Goal: Task Accomplishment & Management: Manage account settings

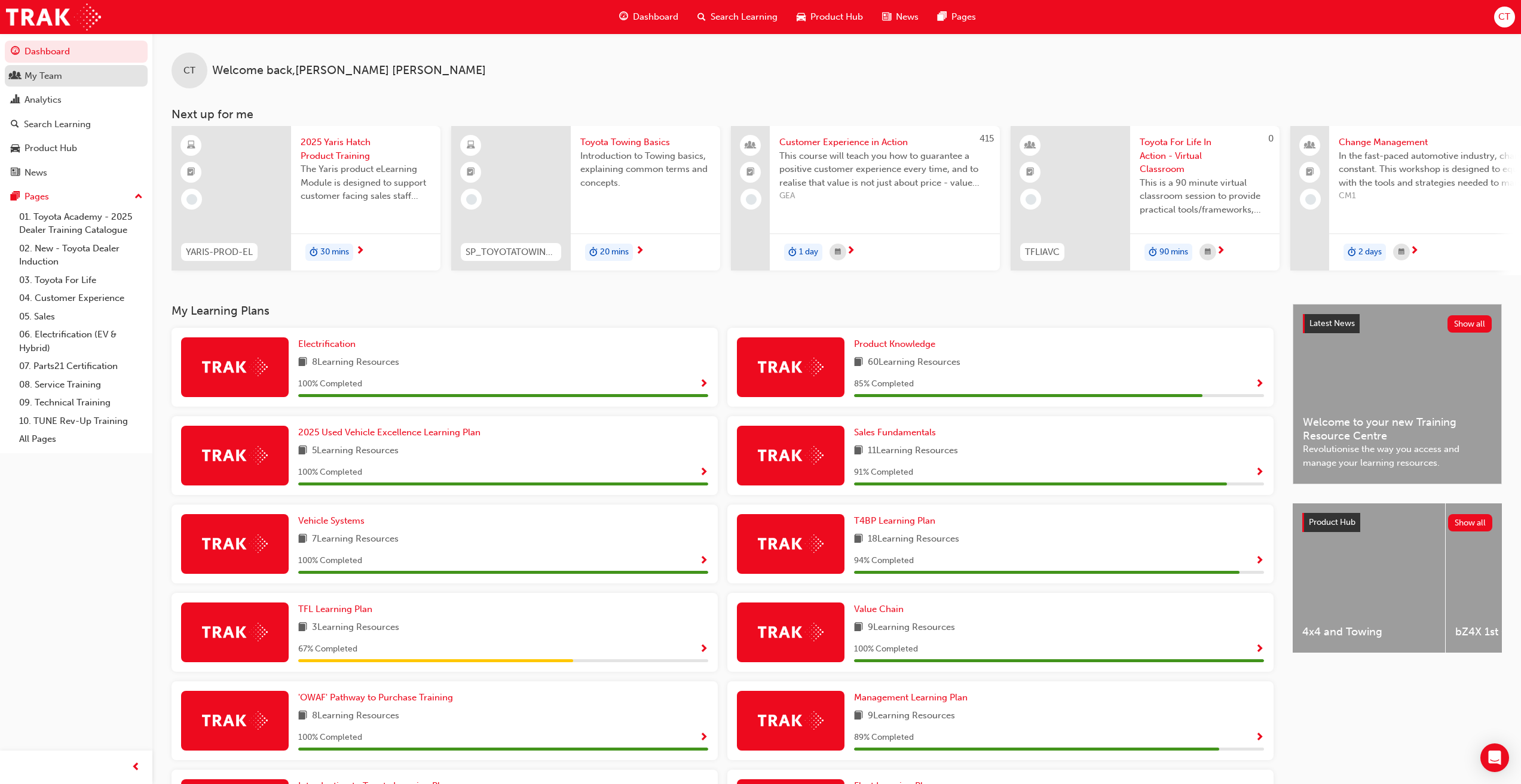
click at [49, 78] on div "My Team" at bounding box center [43, 76] width 37 height 13
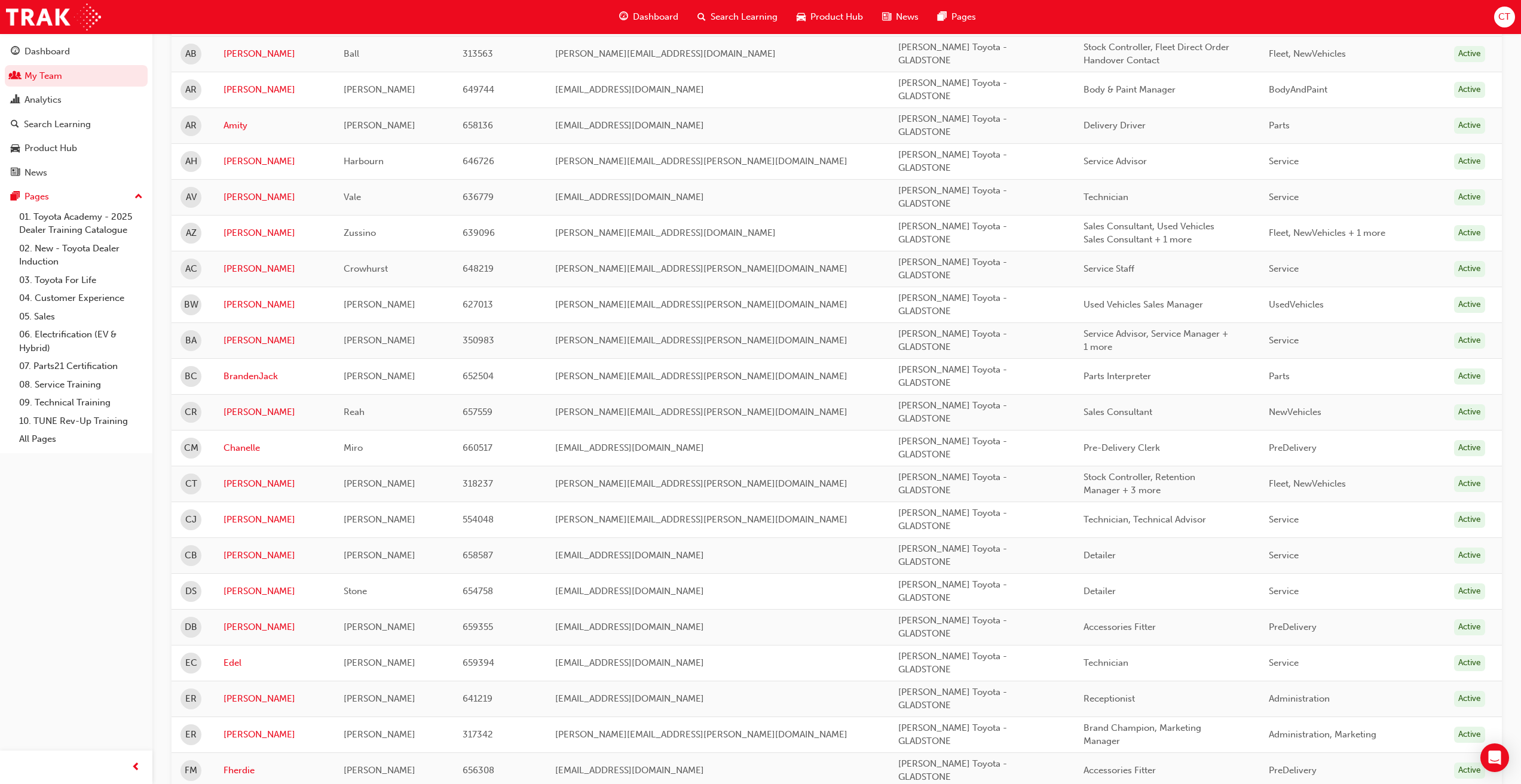
scroll to position [478, 0]
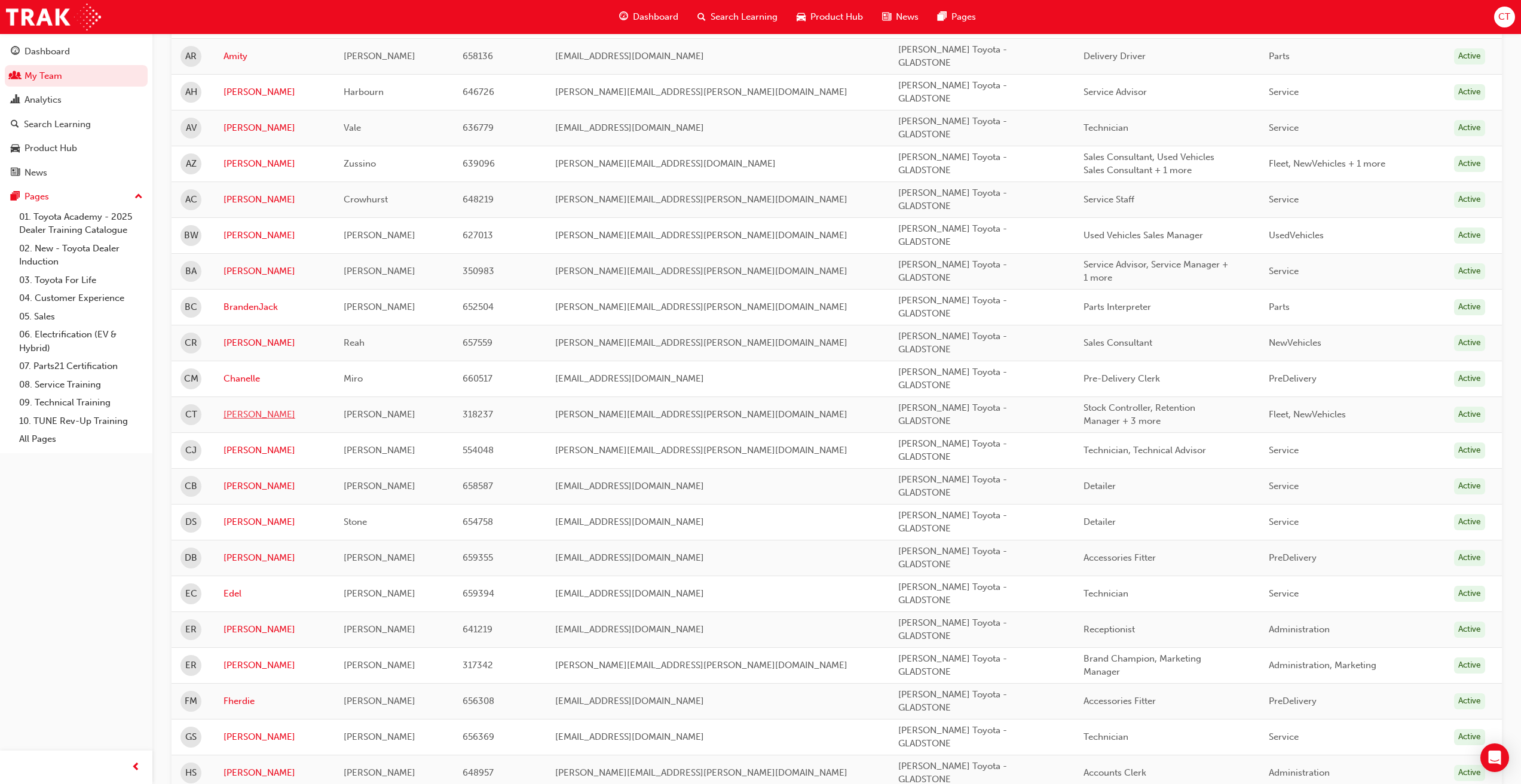
click at [240, 413] on link "[PERSON_NAME]" at bounding box center [274, 414] width 102 height 13
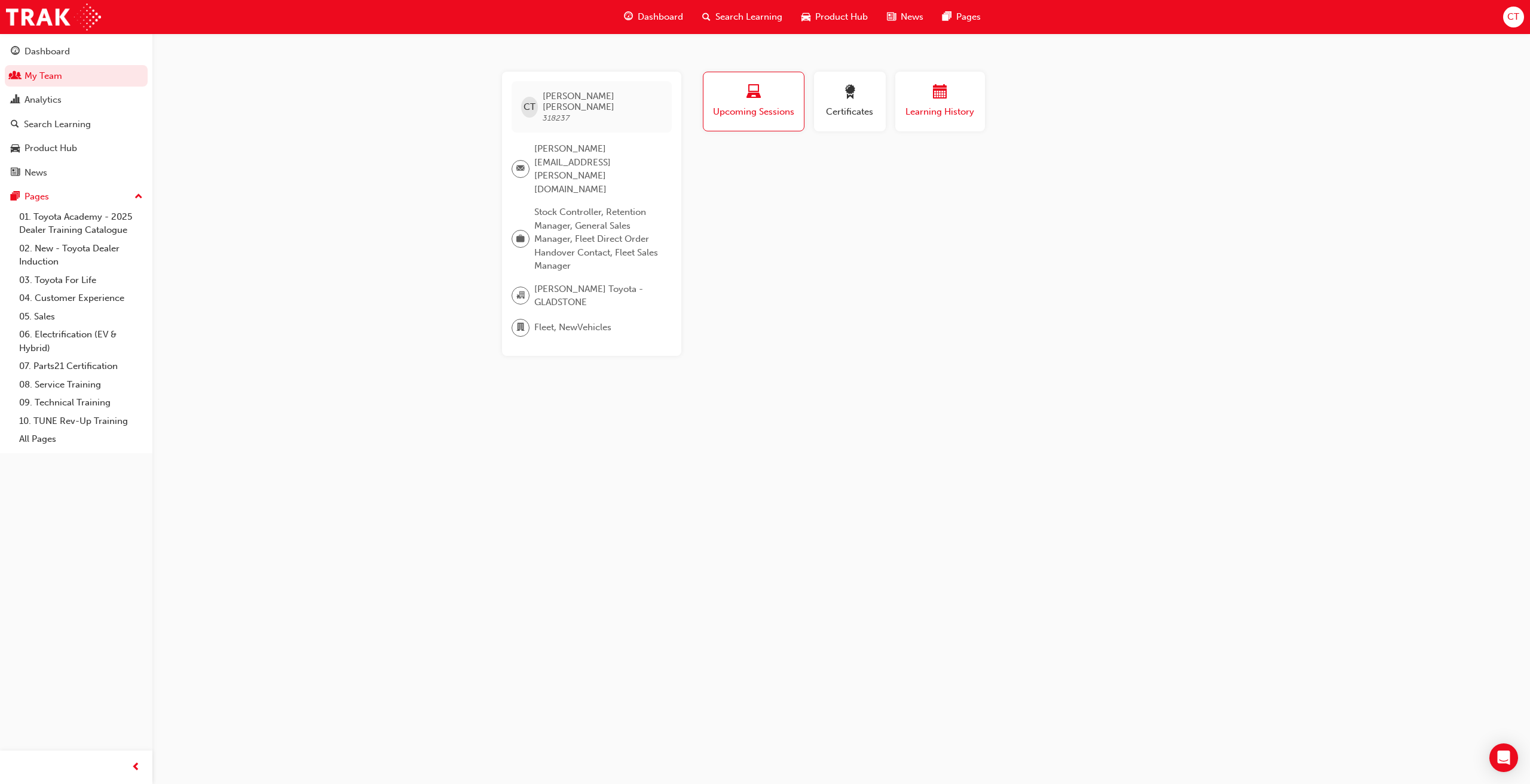
click at [917, 120] on button "Learning History" at bounding box center [940, 101] width 90 height 59
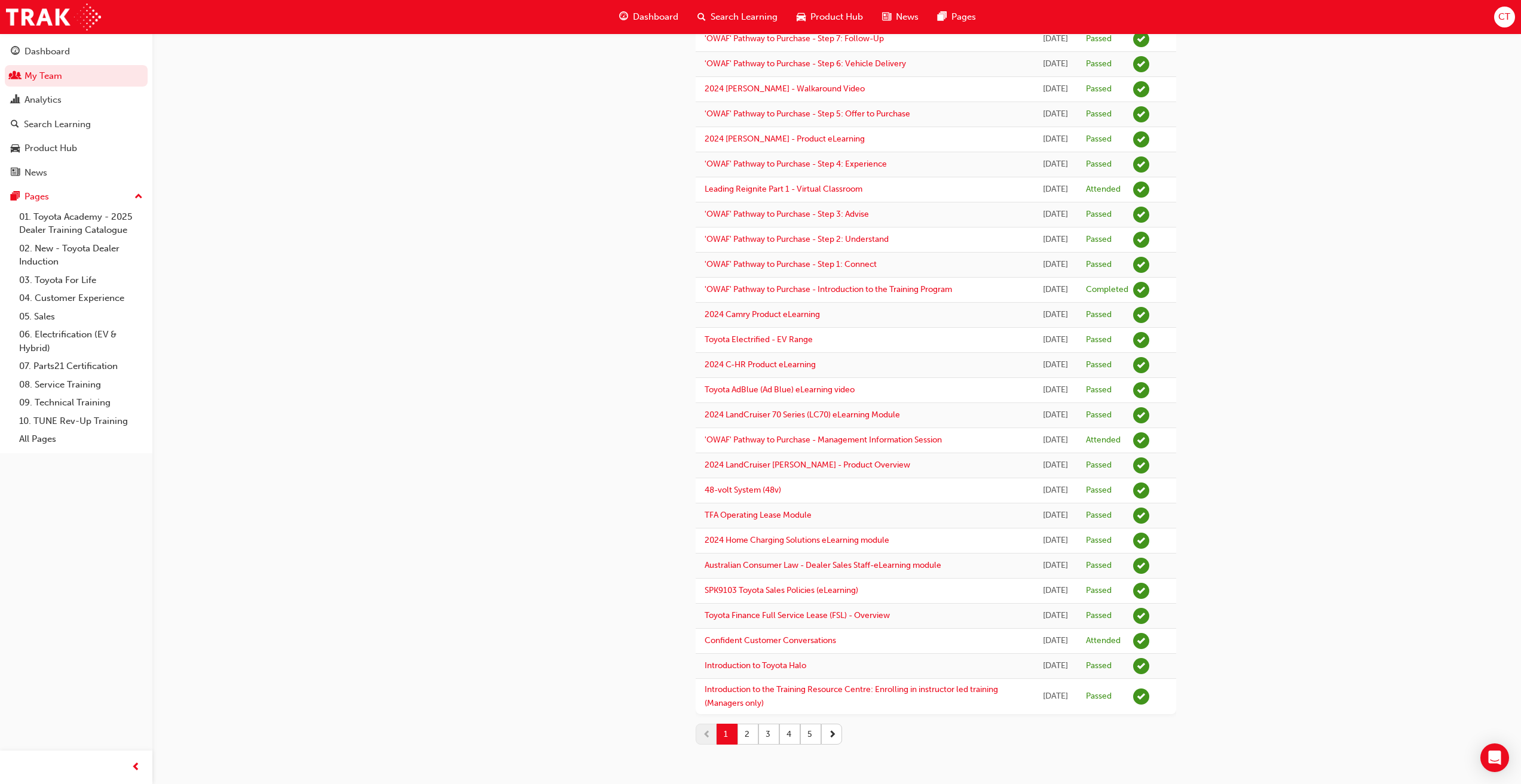
scroll to position [1174, 0]
click at [749, 737] on button "2" at bounding box center [748, 734] width 21 height 21
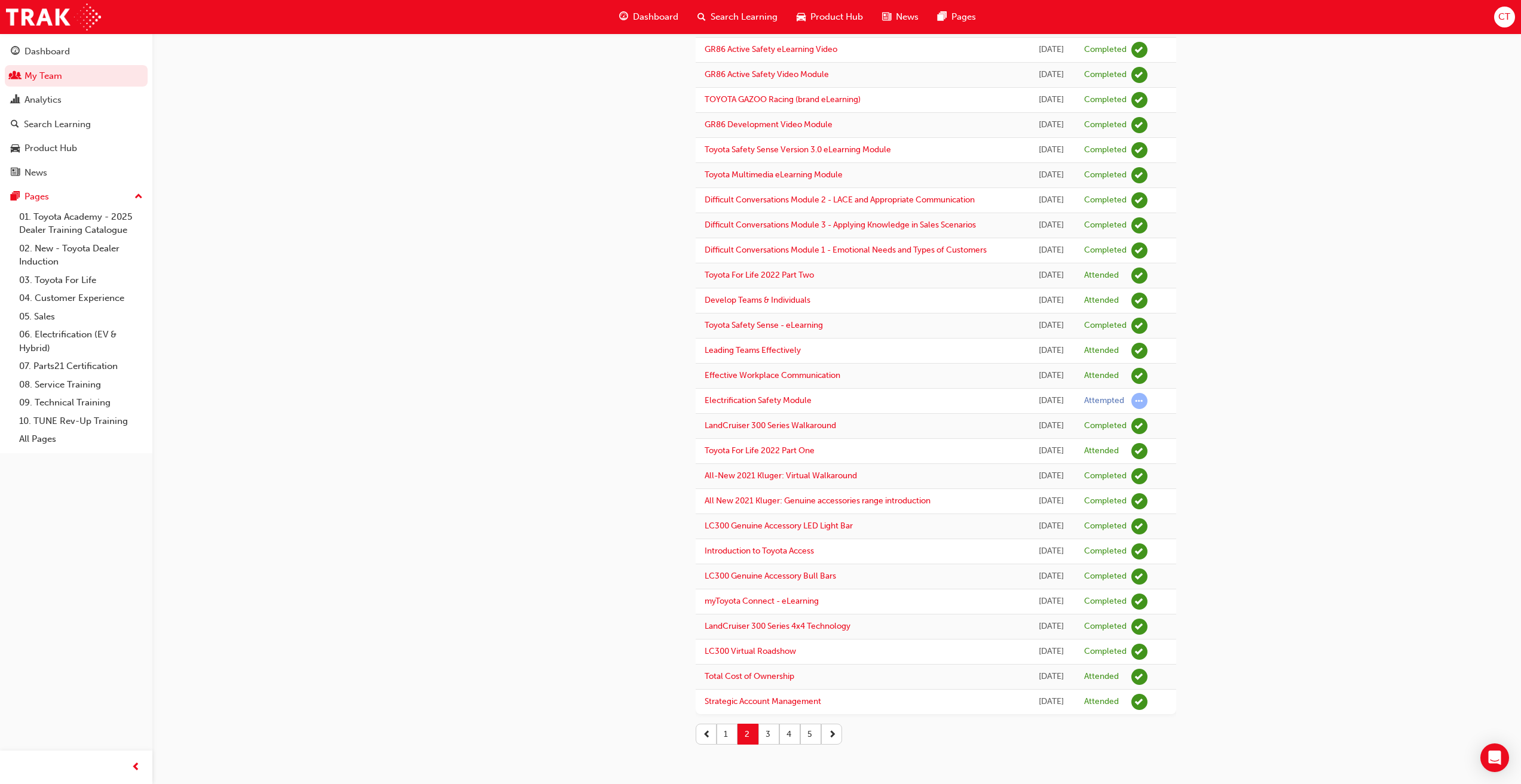
scroll to position [776, 0]
click at [726, 733] on button "1" at bounding box center [727, 734] width 21 height 21
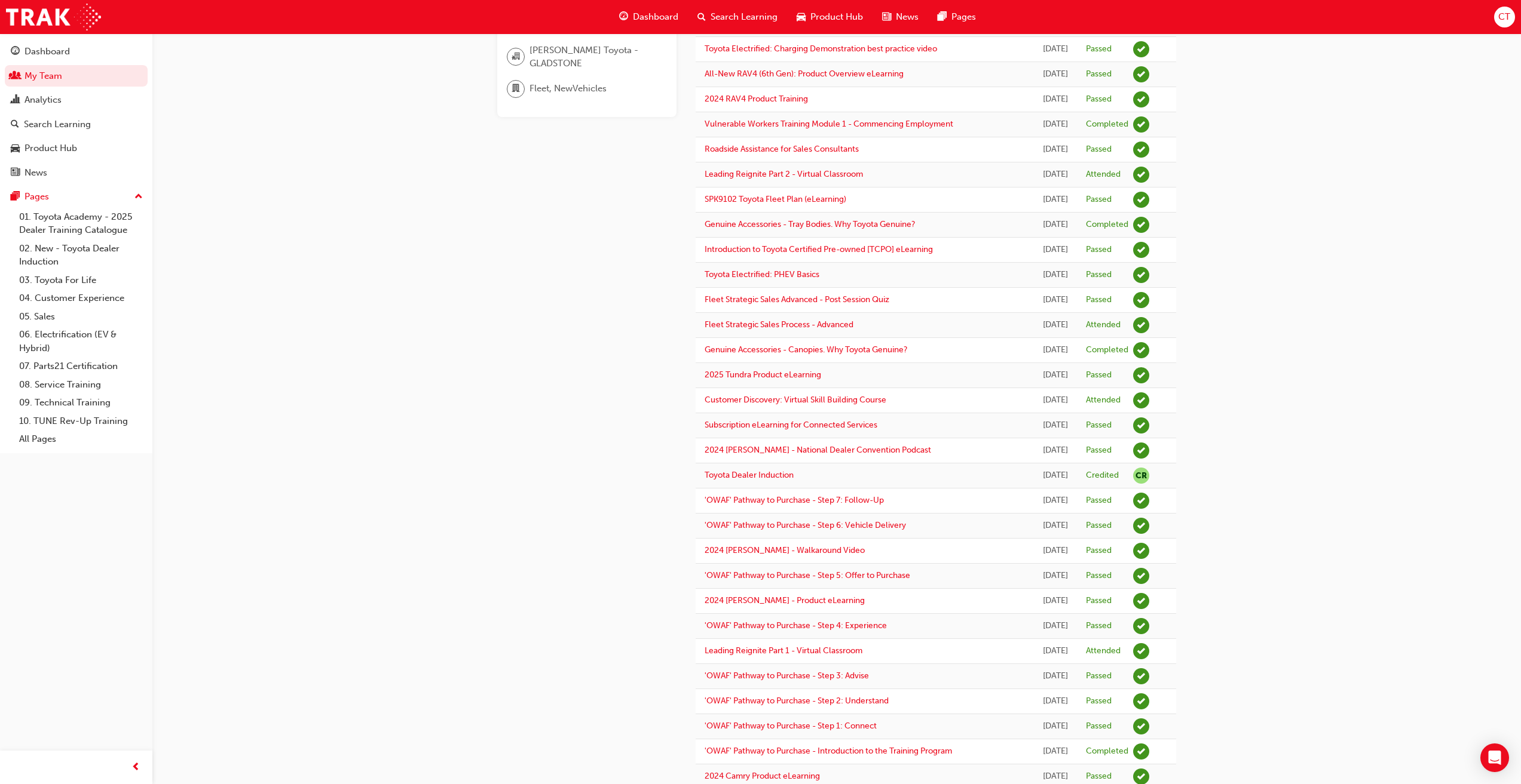
scroll to position [238, 0]
drag, startPoint x: 886, startPoint y: 461, endPoint x: 859, endPoint y: 463, distance: 27.1
click at [859, 339] on td "Fleet Strategic Sales Process - Advanced" at bounding box center [864, 326] width 338 height 25
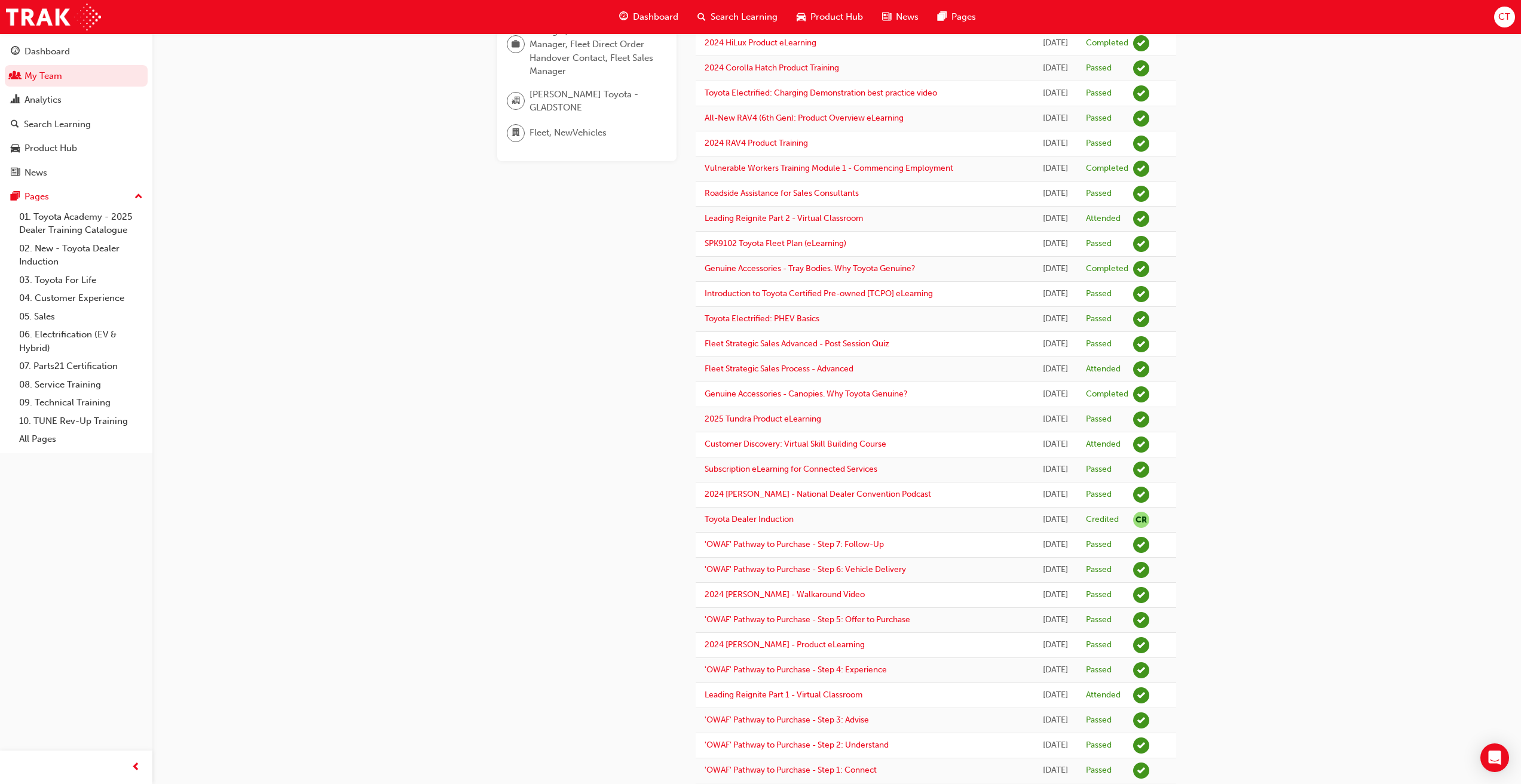
scroll to position [119, 0]
